Goal: Complete application form

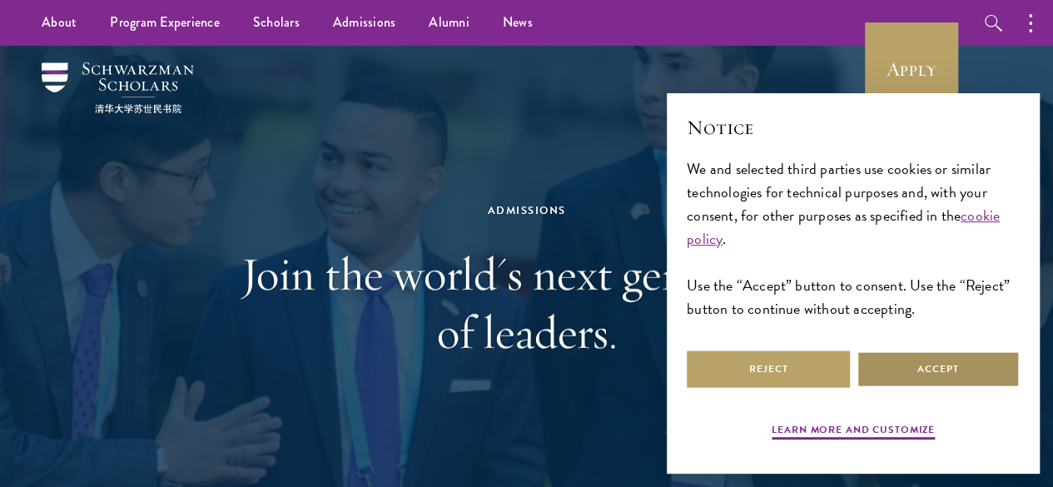
click at [915, 365] on button "Accept" at bounding box center [938, 368] width 163 height 37
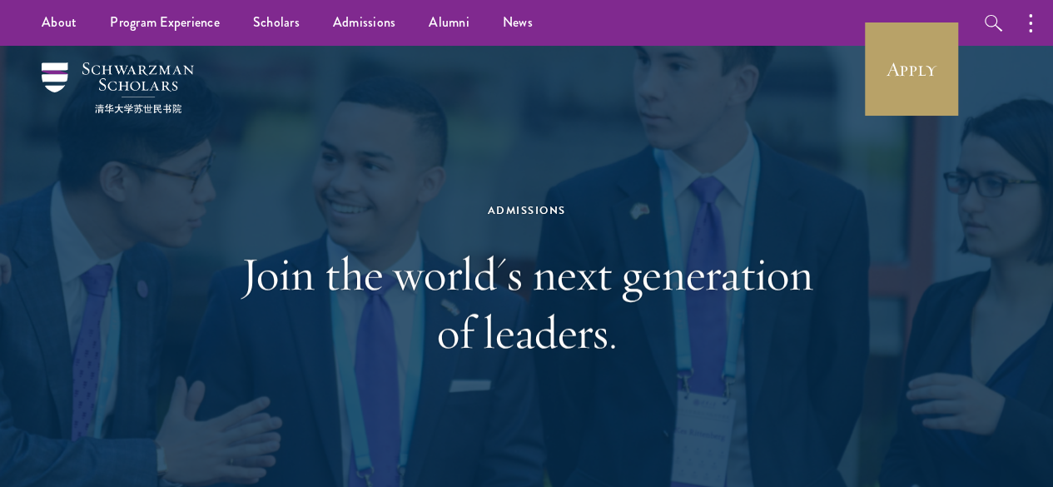
click at [915, 365] on div "Admissions Join the world's next generation of leaders." at bounding box center [526, 281] width 953 height 470
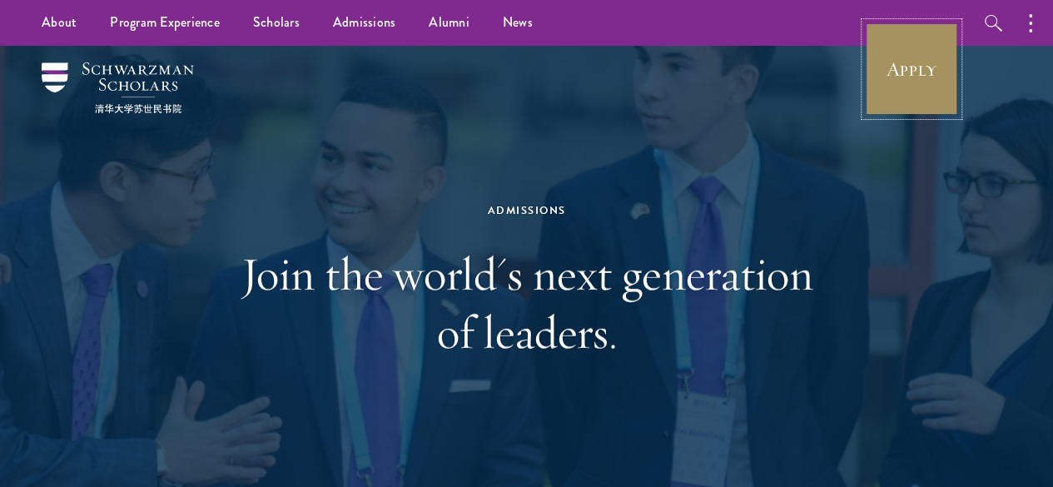
click at [929, 77] on link "Apply" at bounding box center [911, 68] width 93 height 93
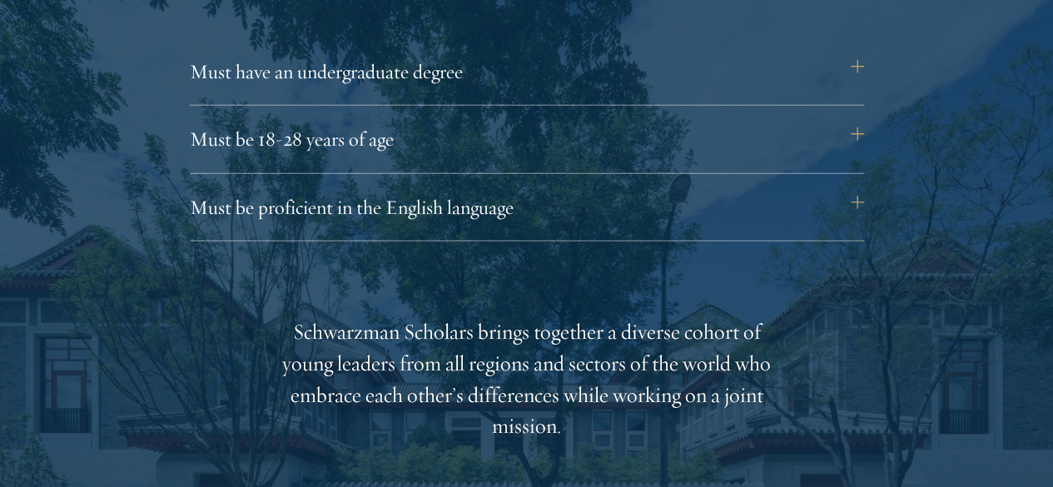
scroll to position [2337, 0]
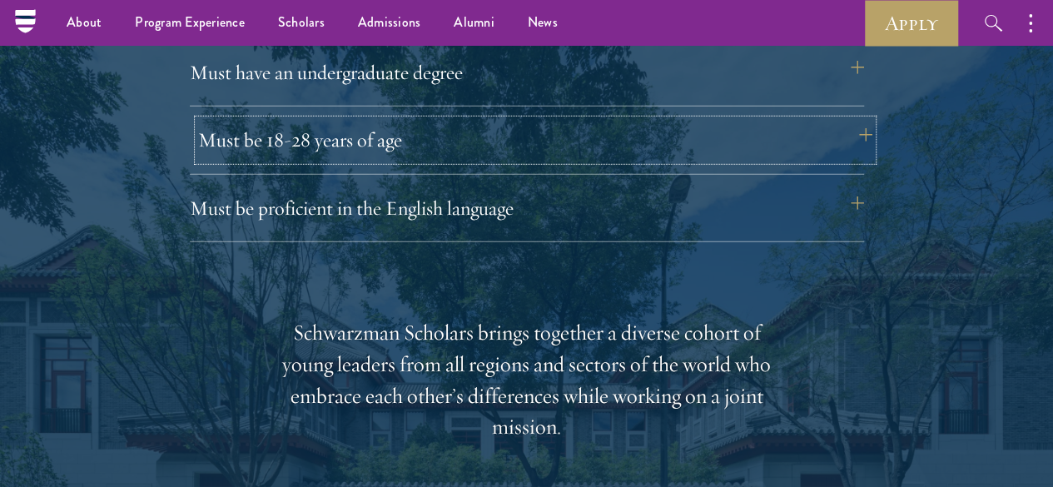
click at [741, 127] on button "Must be 18-28 years of age" at bounding box center [535, 140] width 674 height 40
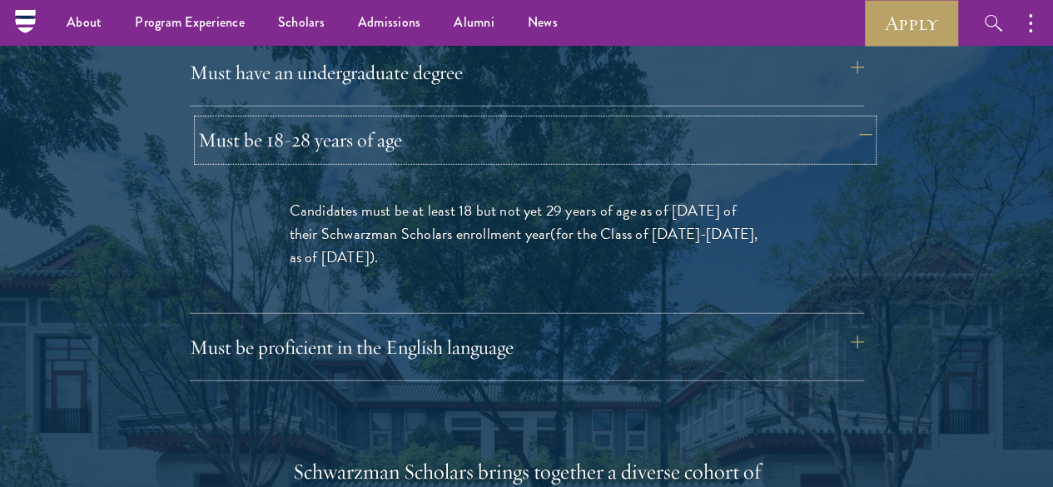
click at [741, 127] on button "Must be 18-28 years of age" at bounding box center [535, 140] width 674 height 40
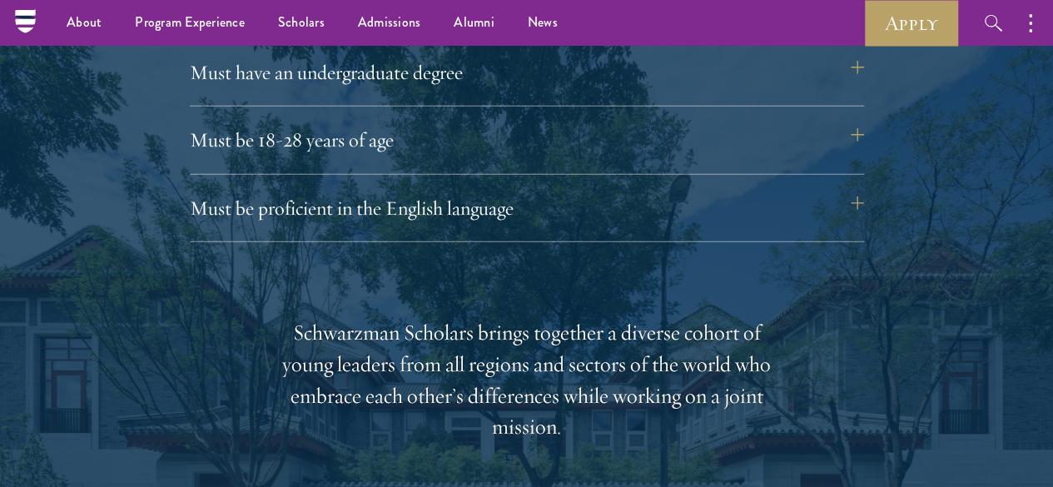
click at [736, 145] on div "Must have an undergraduate degree Applicants who are currently enrolled in unde…" at bounding box center [527, 146] width 674 height 189
click at [693, 188] on button "Must be proficient in the English language" at bounding box center [535, 208] width 674 height 40
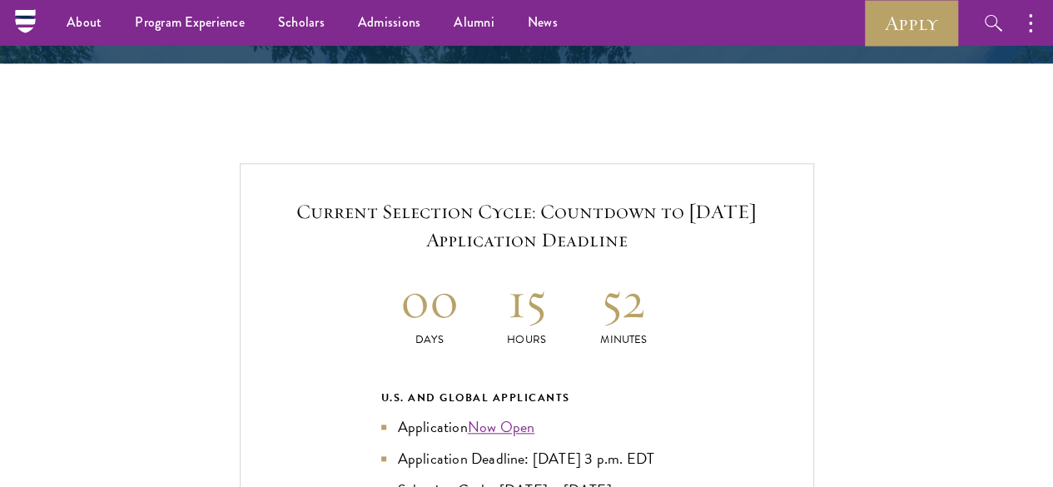
scroll to position [3782, 0]
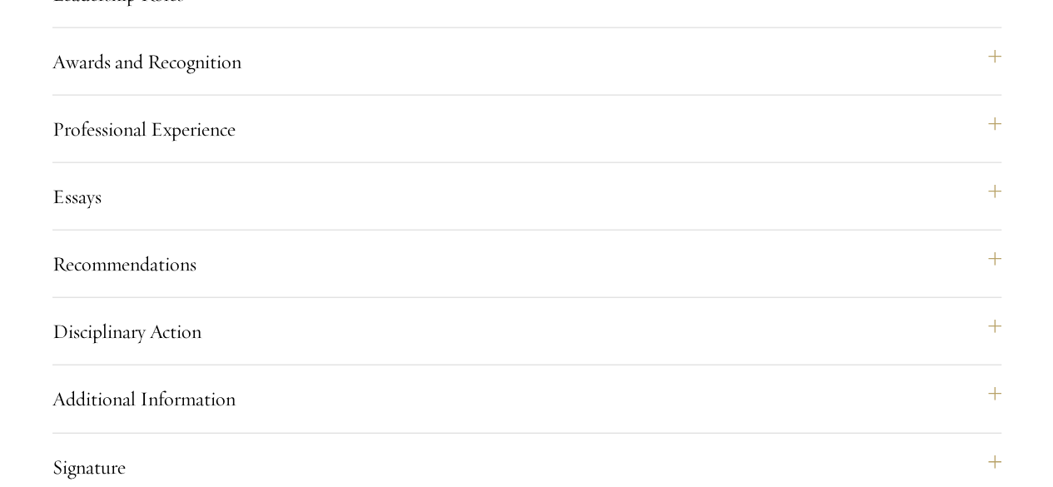
scroll to position [1823, 0]
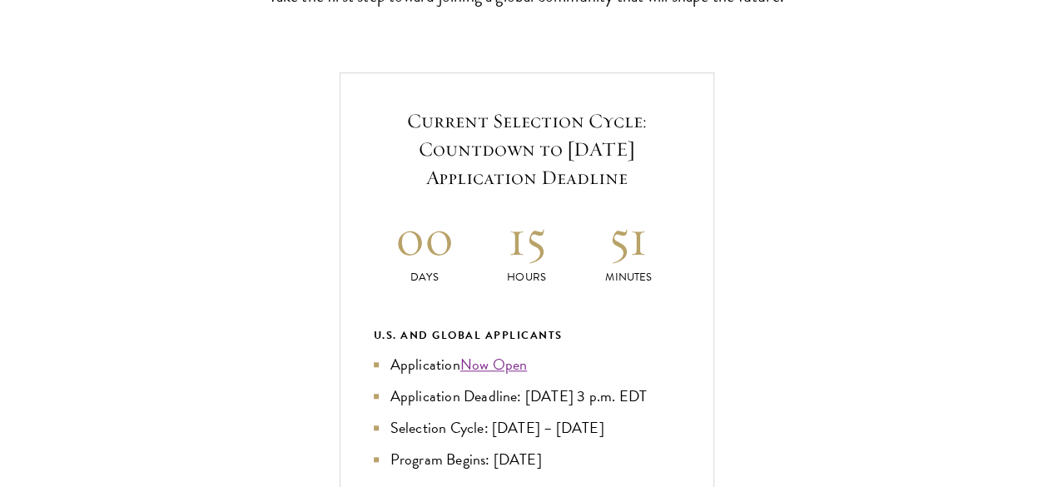
scroll to position [556, 0]
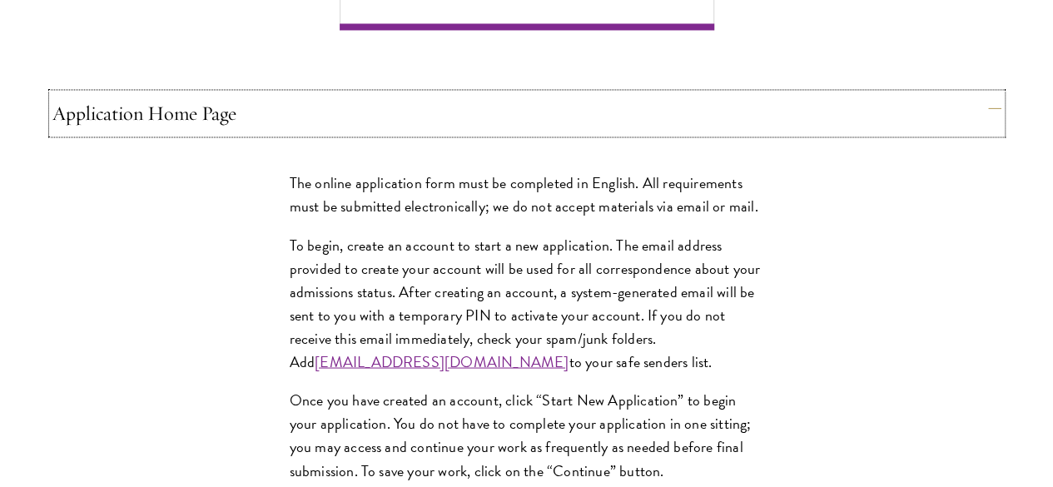
scroll to position [1374, 0]
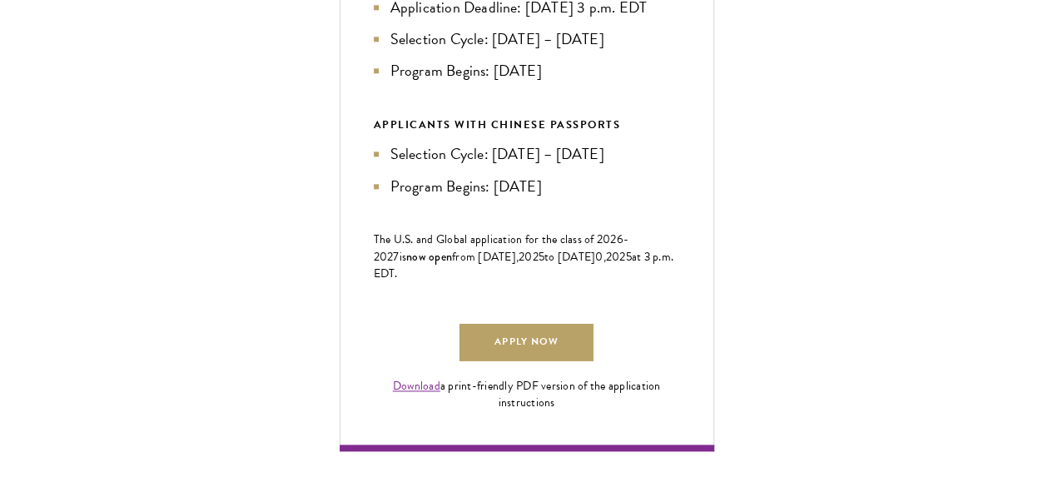
scroll to position [1002, 0]
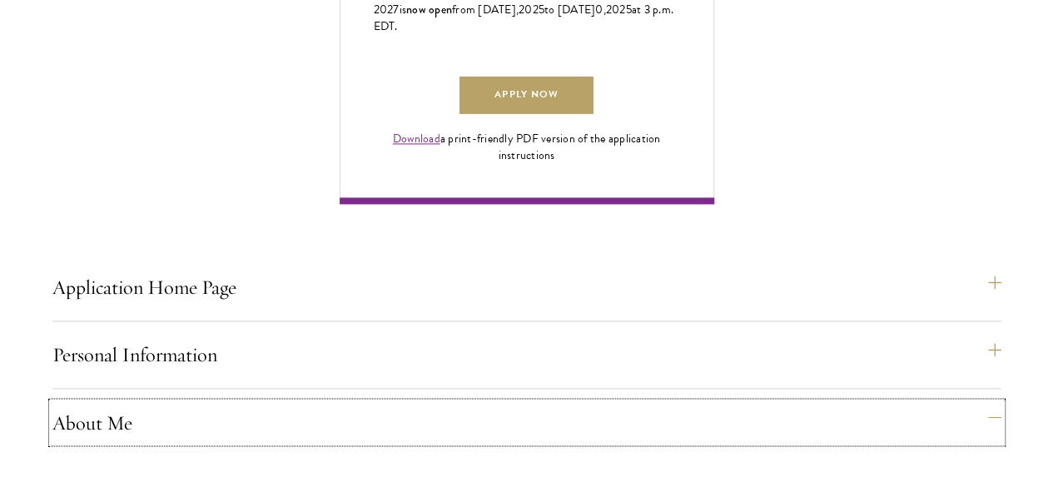
scroll to position [1192, 0]
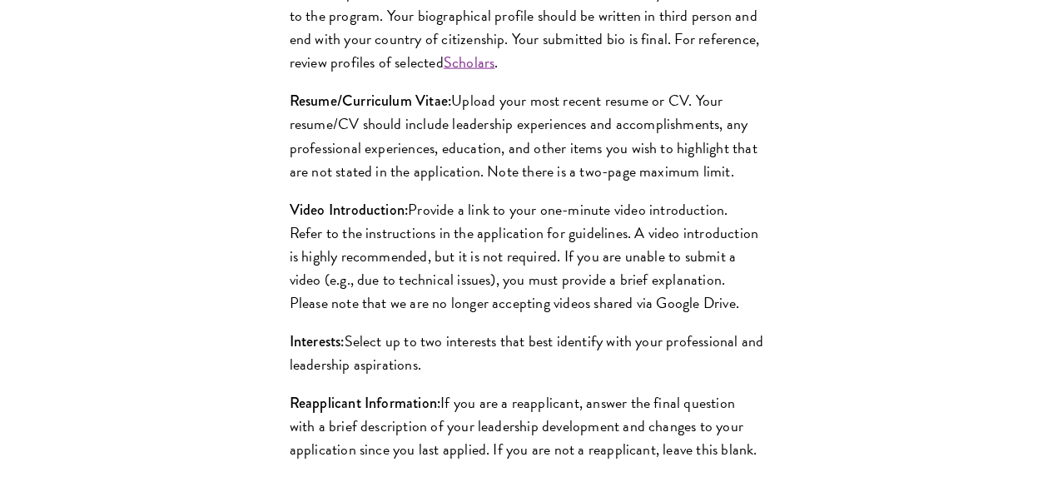
scroll to position [1762, 0]
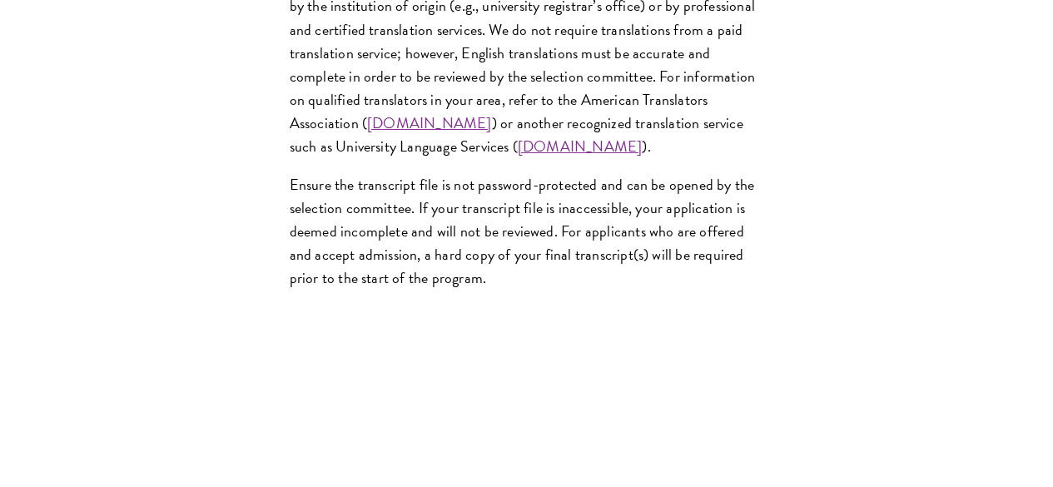
scroll to position [2869, 0]
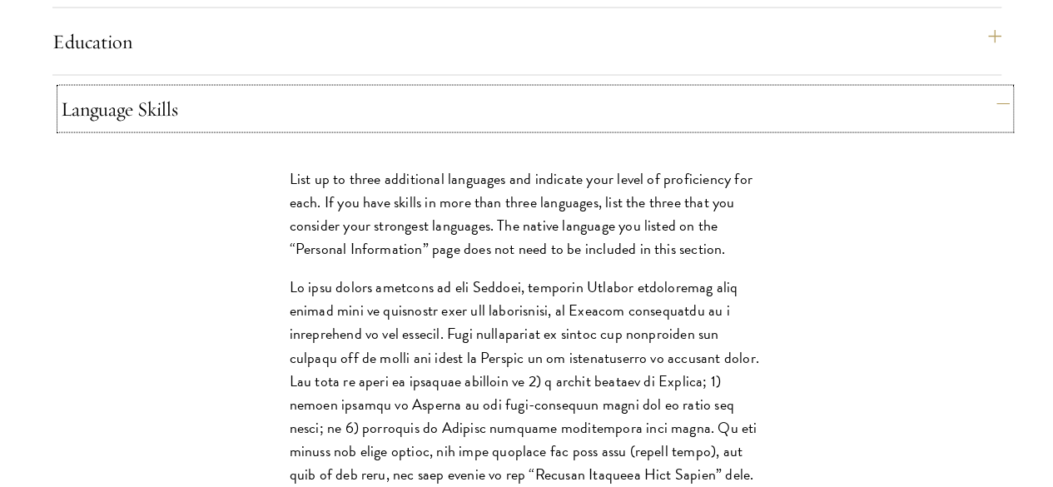
scroll to position [1641, 0]
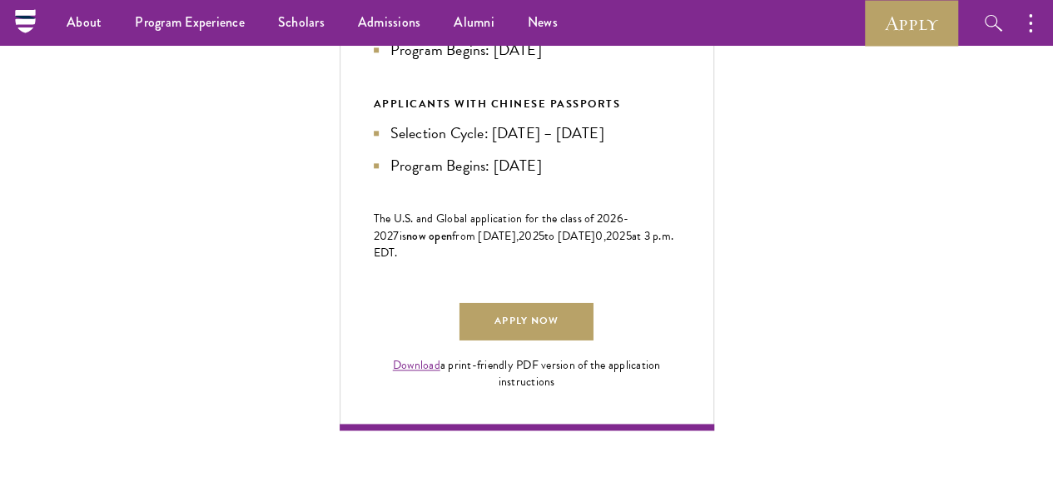
scroll to position [964, 0]
